Goal: Transaction & Acquisition: Purchase product/service

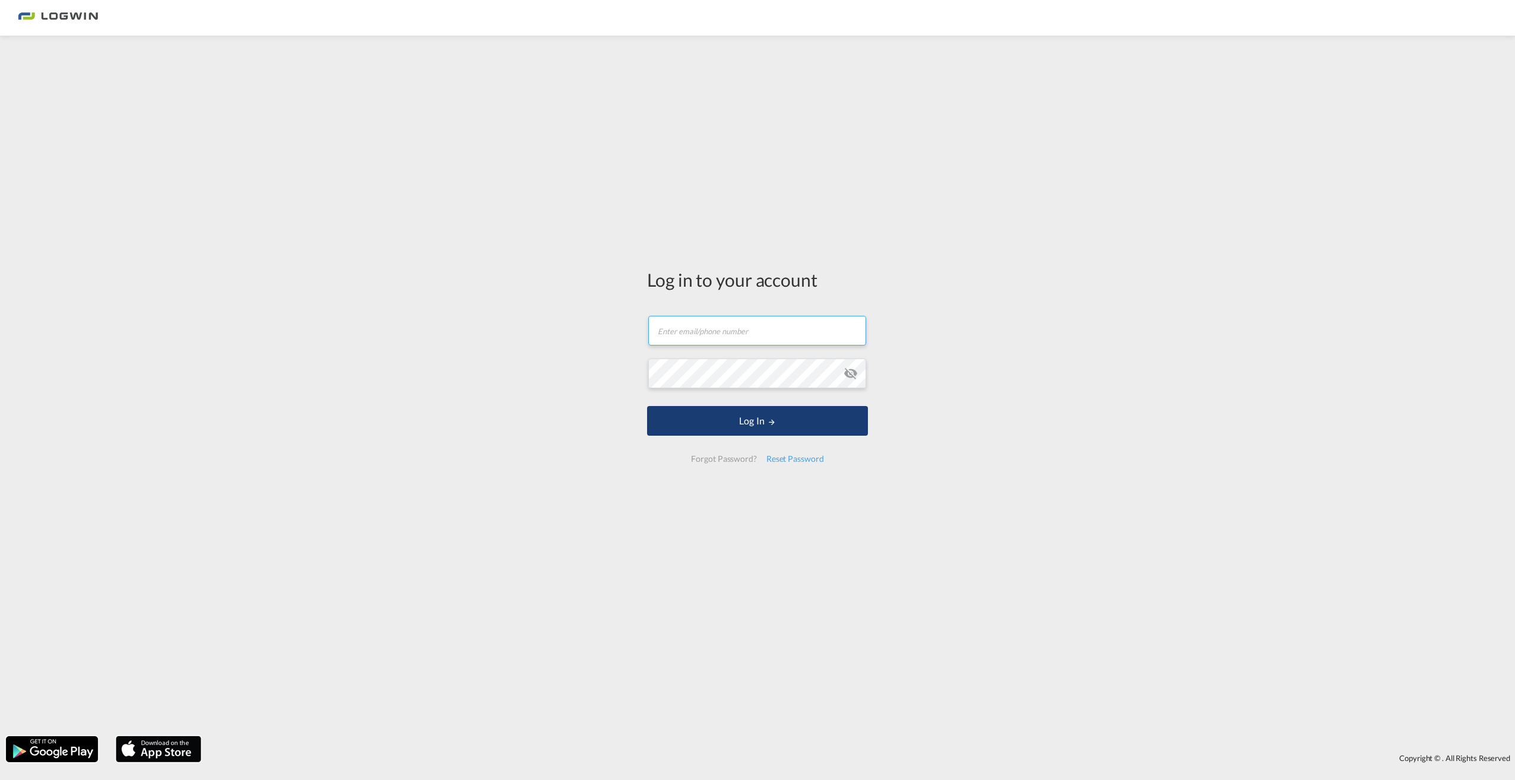
type input "[PERSON_NAME][EMAIL_ADDRESS][DOMAIN_NAME]"
click at [770, 426] on button "Log In" at bounding box center [757, 421] width 221 height 30
